Goal: Task Accomplishment & Management: Use online tool/utility

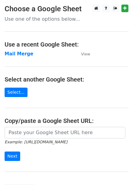
click at [12, 58] on main "Choose a Google Sheet Use one of the options below... Use a recent Google Sheet…" at bounding box center [66, 99] width 133 height 189
click at [9, 52] on strong "Mail Merge" at bounding box center [19, 53] width 29 height 5
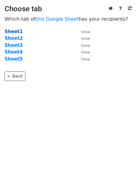
click at [11, 33] on strong "Sheet1" at bounding box center [14, 31] width 18 height 5
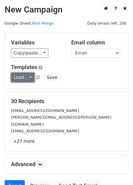
click at [27, 77] on link "Load..." at bounding box center [22, 77] width 23 height 9
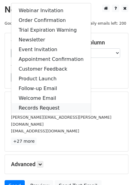
click at [45, 108] on link "Records Request" at bounding box center [50, 108] width 79 height 10
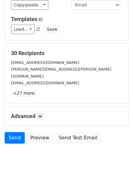
scroll to position [52, 0]
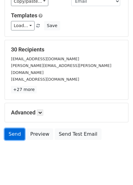
click at [12, 131] on link "Send" at bounding box center [15, 135] width 20 height 12
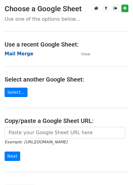
click at [12, 56] on strong "Mail Merge" at bounding box center [19, 53] width 29 height 5
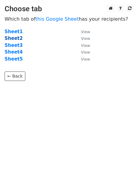
click at [11, 40] on strong "Sheet2" at bounding box center [14, 38] width 18 height 5
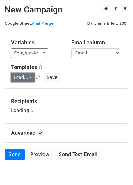
click at [27, 80] on link "Load..." at bounding box center [22, 77] width 23 height 9
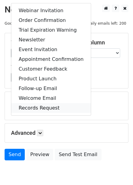
click at [24, 108] on link "Records Request" at bounding box center [50, 108] width 79 height 10
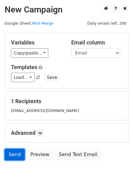
click at [20, 153] on link "Send" at bounding box center [15, 155] width 20 height 12
